Goal: Transaction & Acquisition: Obtain resource

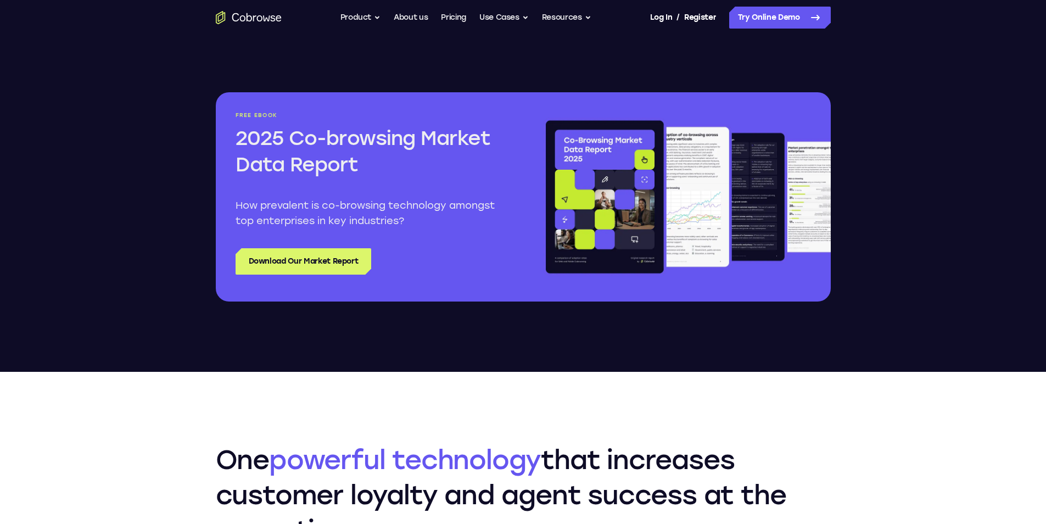
scroll to position [1318, 0]
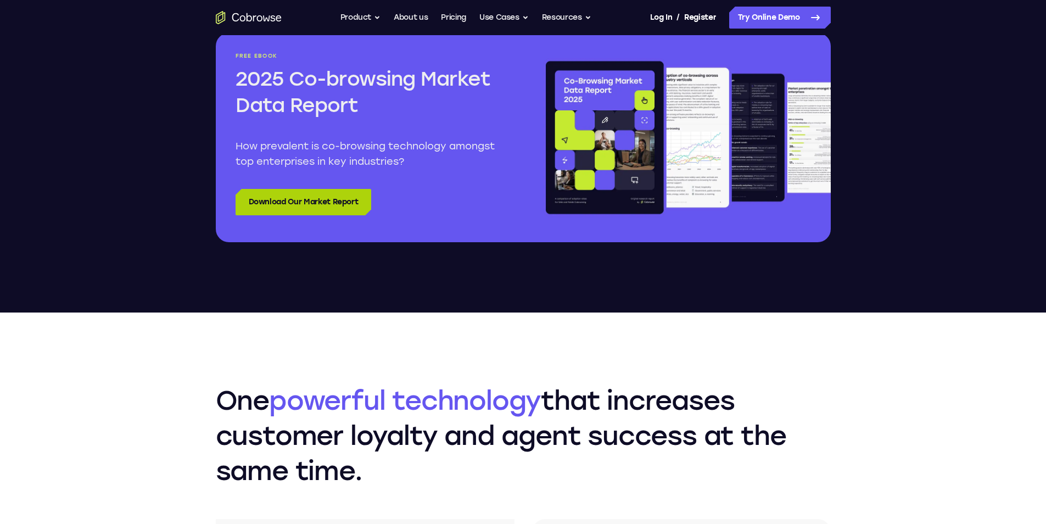
click at [291, 203] on link "Download Our Market Report" at bounding box center [304, 202] width 136 height 26
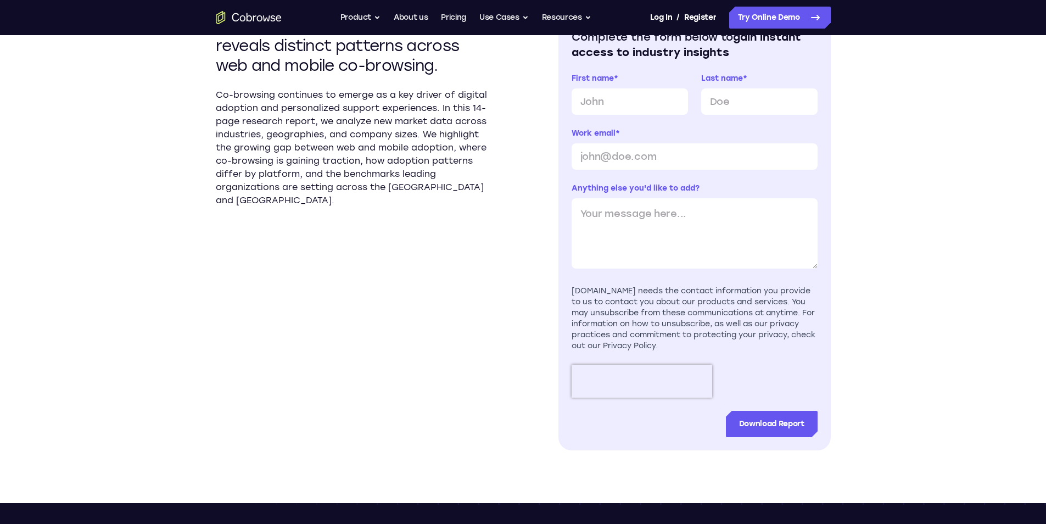
scroll to position [384, 0]
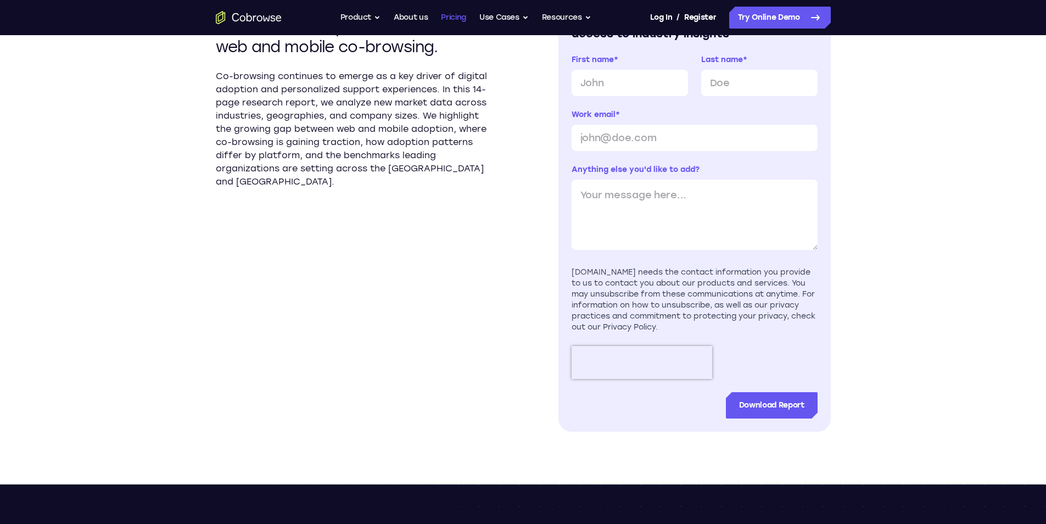
click at [461, 25] on link "Pricing" at bounding box center [453, 18] width 25 height 22
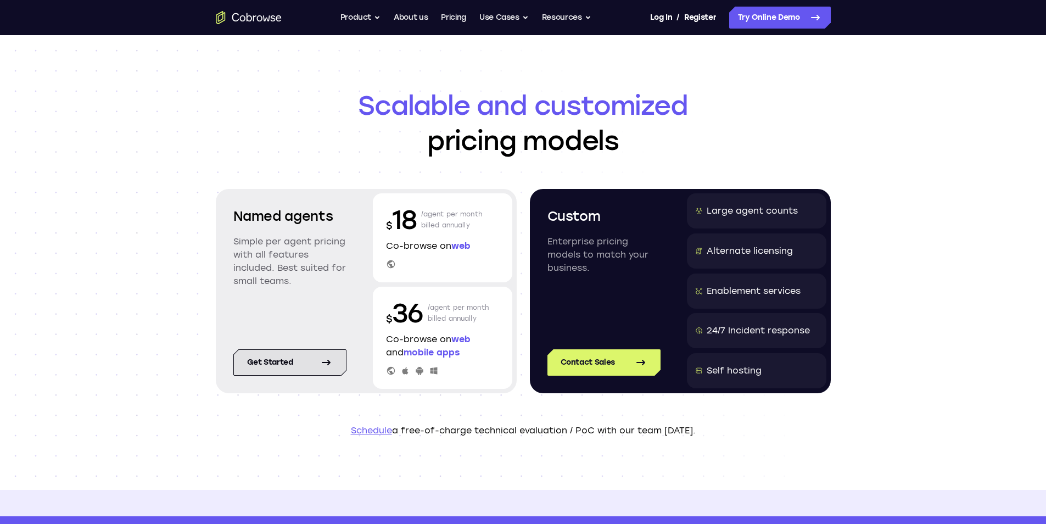
click at [280, 371] on link "Get started" at bounding box center [289, 362] width 113 height 26
